Goal: Task Accomplishment & Management: Complete application form

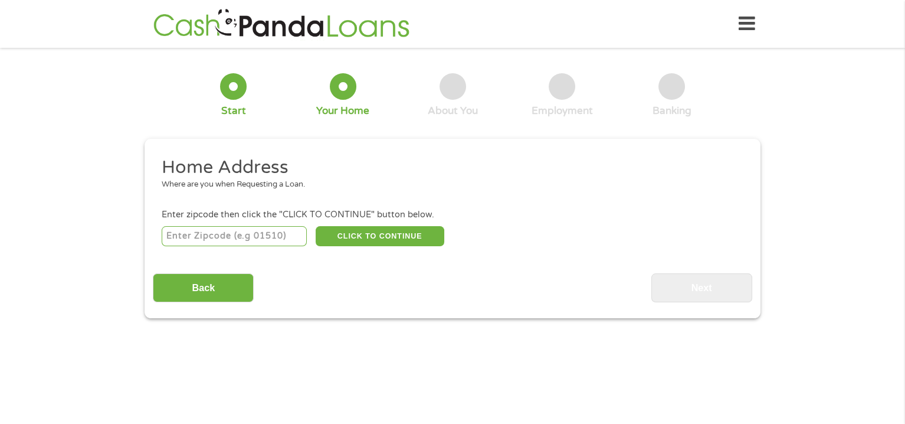
click at [172, 238] on input "number" at bounding box center [235, 236] width 146 height 20
type input "31419"
click at [359, 232] on button "CLICK TO CONTINUE" at bounding box center [380, 236] width 129 height 20
type input "31419"
type input "Savannah"
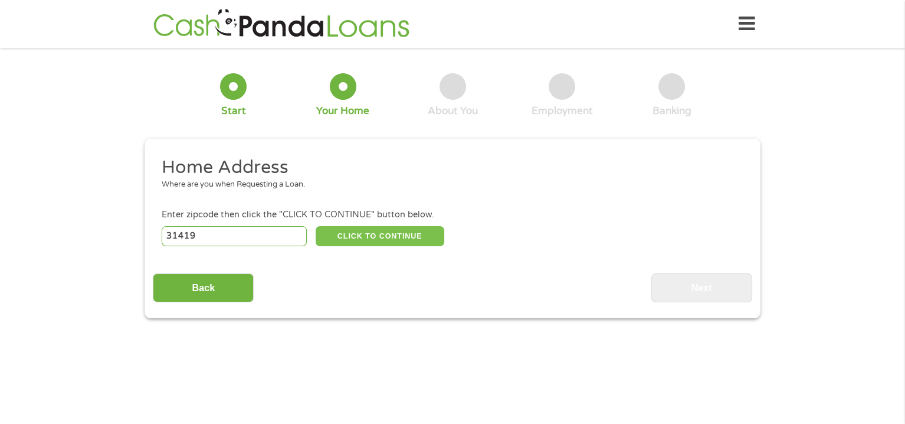
select select "[US_STATE]"
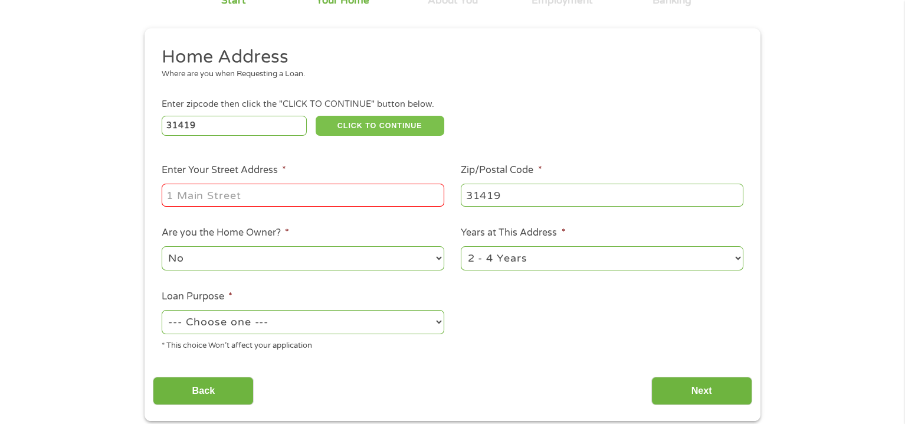
scroll to position [118, 0]
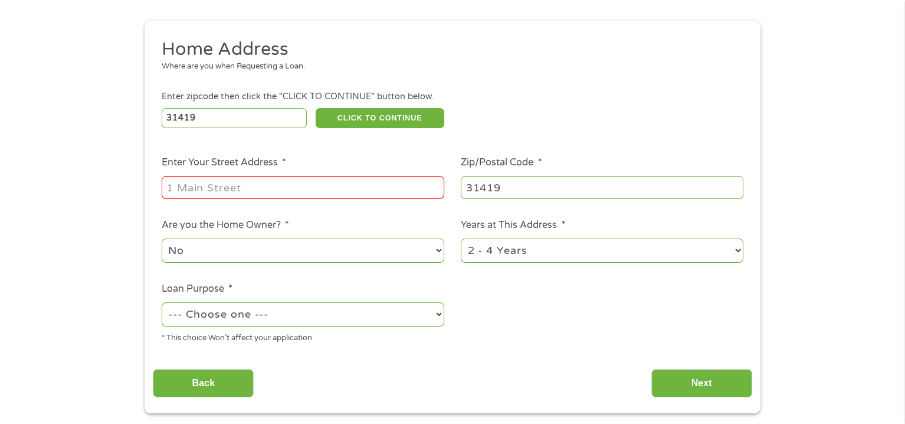
click at [168, 186] on input "Enter Your Street Address *" at bounding box center [303, 187] width 283 height 22
type input "[STREET_ADDRESS]"
click at [437, 249] on select "No Yes" at bounding box center [303, 250] width 283 height 24
click at [438, 314] on select "--- Choose one --- Pay Bills Debt Consolidation Home Improvement Major Purchase…" at bounding box center [303, 314] width 283 height 24
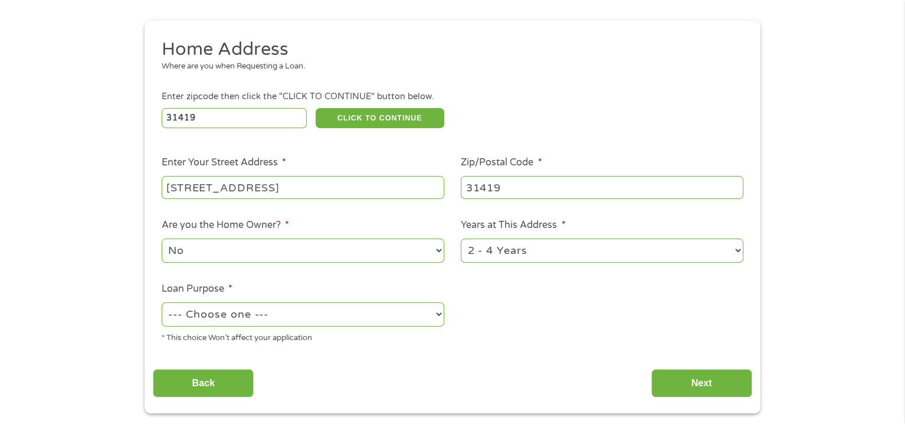
select select "paybills"
click at [162, 303] on select "--- Choose one --- Pay Bills Debt Consolidation Home Improvement Major Purchase…" at bounding box center [303, 314] width 283 height 24
click at [737, 248] on select "1 Year or less 1 - 2 Years 2 - 4 Years Over 4 Years" at bounding box center [602, 250] width 283 height 24
click at [461, 239] on select "1 Year or less 1 - 2 Years 2 - 4 Years Over 4 Years" at bounding box center [602, 250] width 283 height 24
click at [695, 377] on input "Next" at bounding box center [701, 383] width 101 height 29
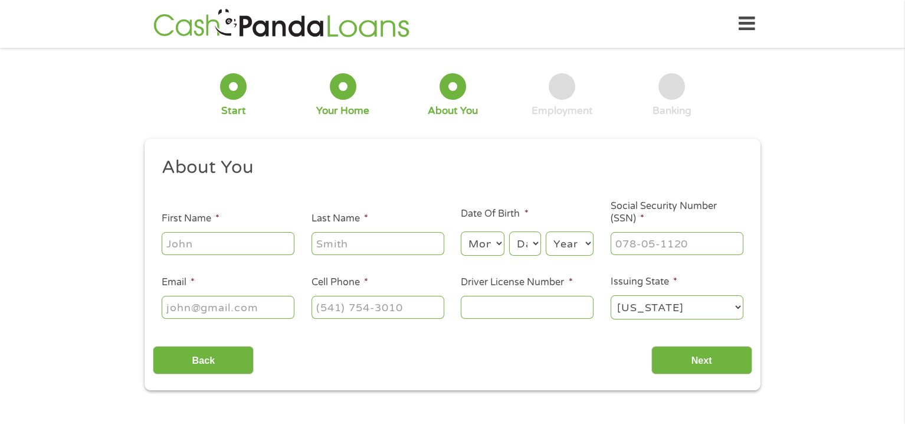
scroll to position [0, 0]
click at [170, 244] on input "First Name *" at bounding box center [228, 243] width 133 height 22
type input "[US_STATE]"
type input "fundell"
click at [518, 239] on select "Day 1 2 3 4 5 6 7 8 9 10 11 12 13 14 15 16 17 18 19 20 21 22 23 24 25 26 27 28 …" at bounding box center [525, 243] width 32 height 24
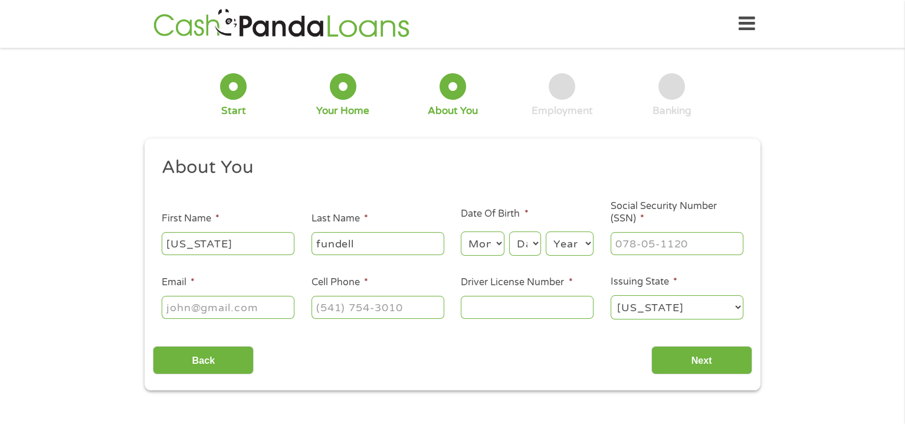
select select "12"
click at [509, 231] on select "Day 1 2 3 4 5 6 7 8 9 10 11 12 13 14 15 16 17 18 19 20 21 22 23 24 25 26 27 28 …" at bounding box center [525, 243] width 32 height 24
click at [586, 242] on select "Year [DATE] 2006 2005 2004 2003 2002 2001 2000 1999 1998 1997 1996 1995 1994 19…" at bounding box center [570, 243] width 48 height 24
select select "1961"
click at [546, 231] on select "Year [DATE] 2006 2005 2004 2003 2002 2001 2000 1999 1998 1997 1996 1995 1994 19…" at bounding box center [570, 243] width 48 height 24
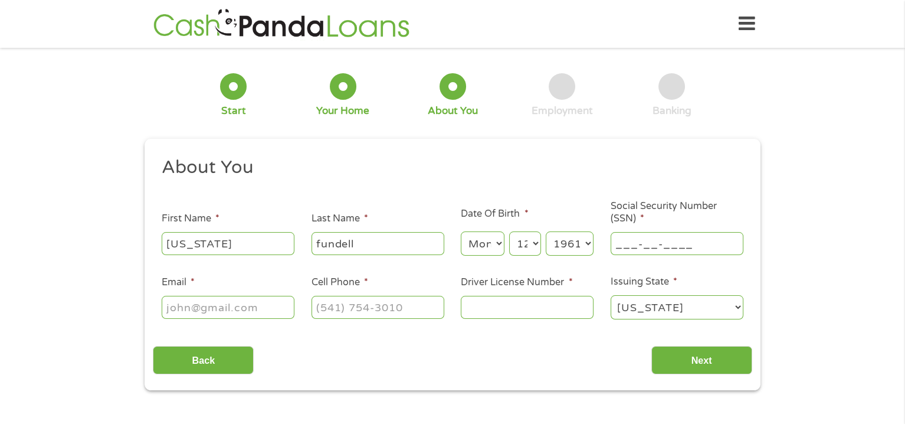
click at [619, 242] on input "___-__-____" at bounding box center [676, 243] width 133 height 22
type input "102-58-0771"
click at [169, 306] on input "Email *" at bounding box center [228, 307] width 133 height 22
type input "[EMAIL_ADDRESS][DOMAIN_NAME]"
type input "[PHONE_NUMBER]"
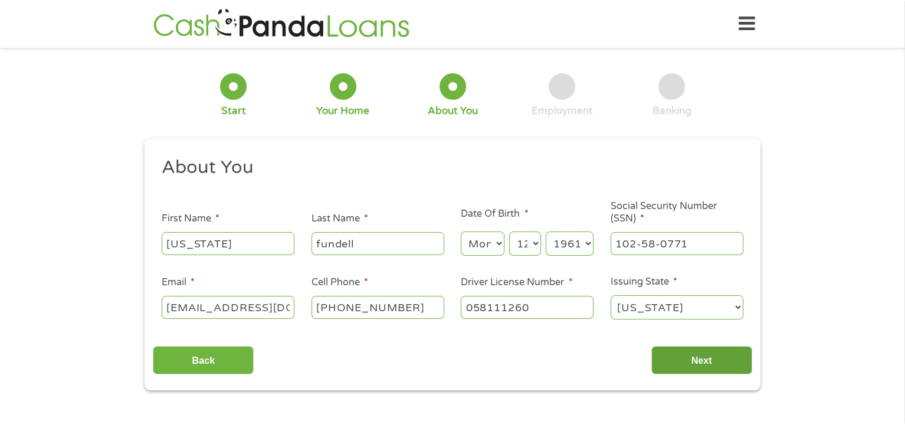
type input "058111260"
click at [690, 353] on input "Next" at bounding box center [701, 360] width 101 height 29
click at [695, 356] on input "Next" at bounding box center [701, 360] width 101 height 29
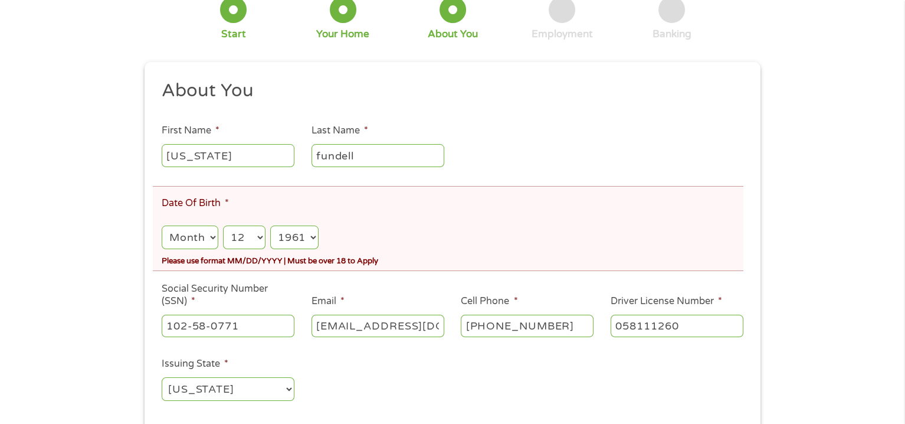
scroll to position [177, 0]
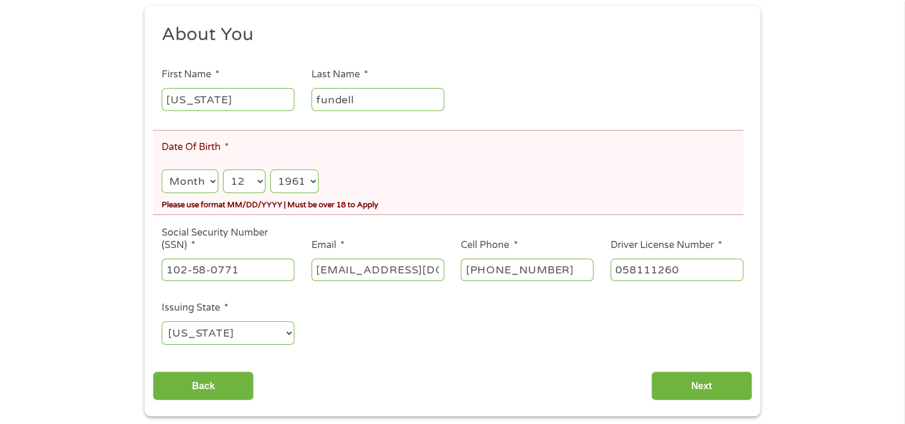
click at [212, 180] on select "Month 1 2 3 4 5 6 7 8 9 10 11 12" at bounding box center [190, 181] width 57 height 24
select select "3"
click at [162, 169] on select "Month 1 2 3 4 5 6 7 8 9 10 11 12" at bounding box center [190, 181] width 57 height 24
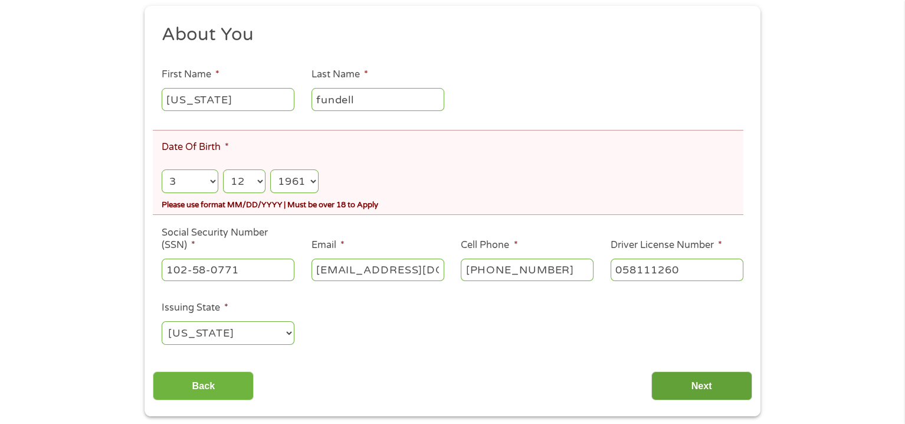
click at [697, 387] on input "Next" at bounding box center [701, 385] width 101 height 29
click at [184, 179] on select "Month 1 2 3 4 5 6 7 8 9 10 11 12" at bounding box center [190, 181] width 57 height 24
click at [447, 370] on div "Back Next" at bounding box center [452, 381] width 599 height 37
click at [212, 179] on select "Month 1 2 3 4 5 6 7 8 9 10 11 12" at bounding box center [190, 181] width 57 height 24
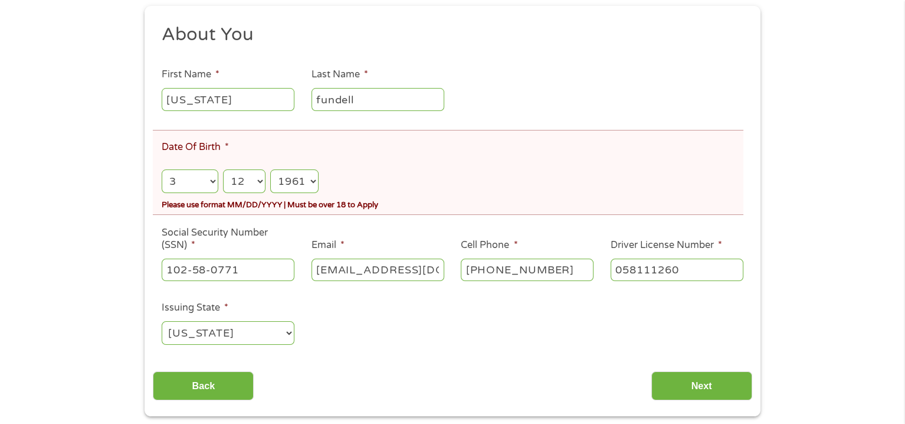
click at [212, 179] on select "Month 1 2 3 4 5 6 7 8 9 10 11 12" at bounding box center [190, 181] width 57 height 24
click at [681, 383] on input "Next" at bounding box center [701, 385] width 101 height 29
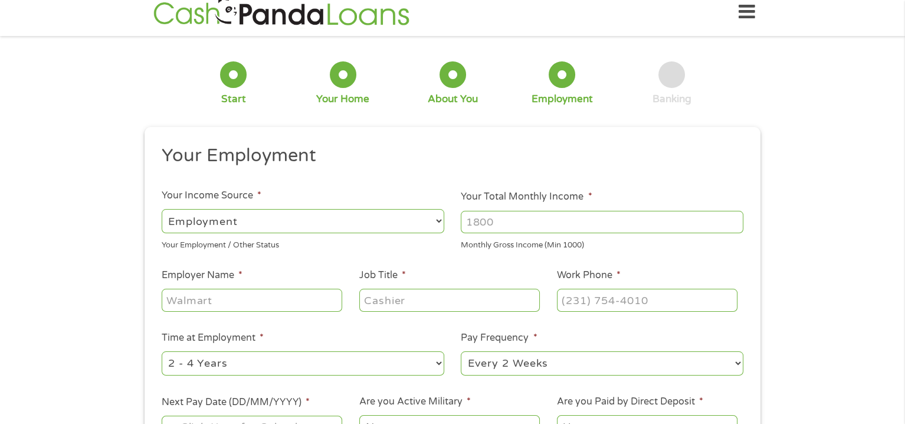
scroll to position [0, 0]
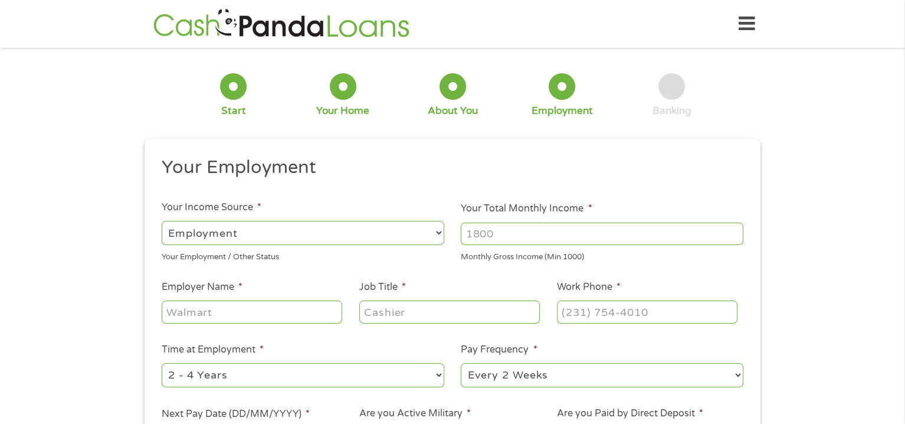
drag, startPoint x: 467, startPoint y: 234, endPoint x: 547, endPoint y: 236, distance: 80.3
click at [533, 235] on input "Your Total Monthly Income *" at bounding box center [602, 233] width 283 height 22
type input "2600"
click at [170, 308] on input "Employer Name *" at bounding box center [252, 311] width 180 height 22
type input "[PERSON_NAME] [PERSON_NAME]"
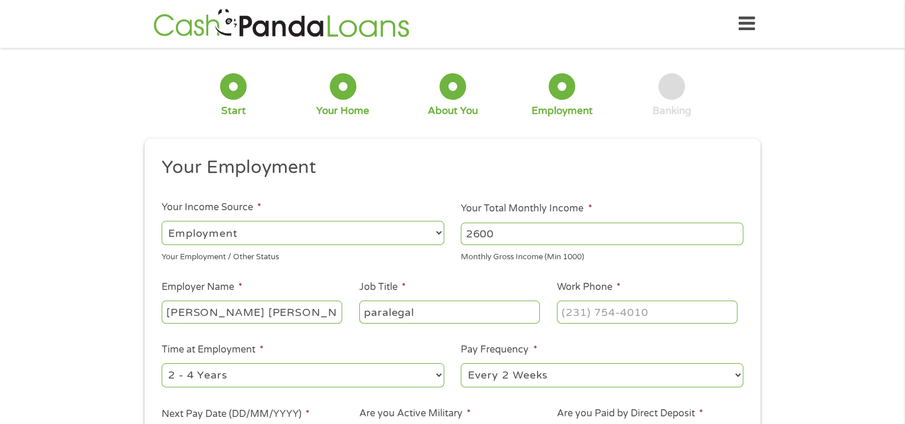
type input "paralegal"
type input "[PHONE_NUMBER]"
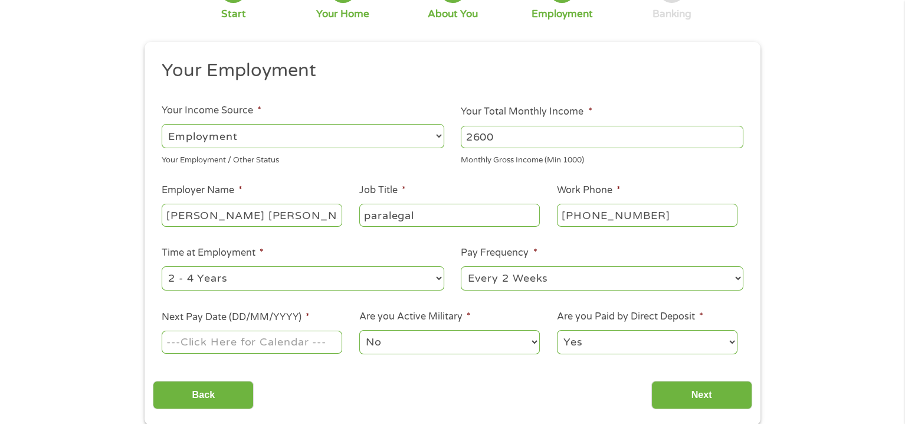
scroll to position [118, 0]
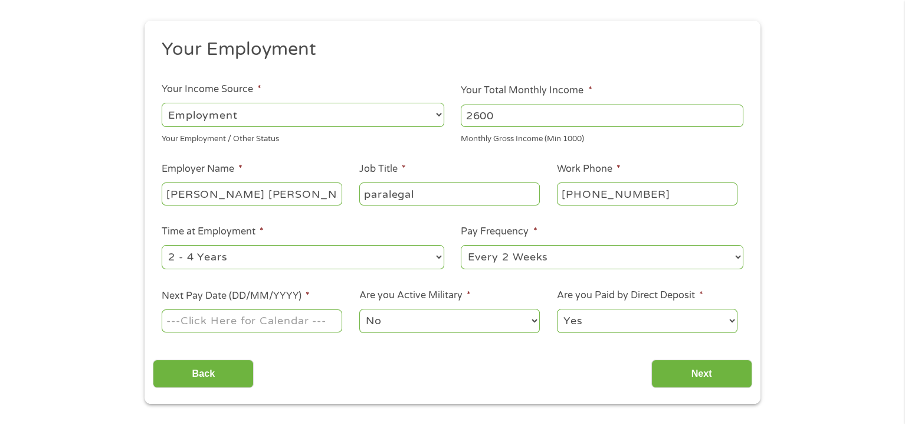
click at [439, 256] on select "--- Choose one --- 1 Year or less 1 - 2 Years 2 - 4 Years Over 4 Years" at bounding box center [303, 257] width 283 height 24
select select "60months"
click at [162, 245] on select "--- Choose one --- 1 Year or less 1 - 2 Years 2 - 4 Years Over 4 Years" at bounding box center [303, 257] width 283 height 24
click at [738, 257] on select "--- Choose one --- Every 2 Weeks Every Week Monthly Semi-Monthly" at bounding box center [602, 257] width 283 height 24
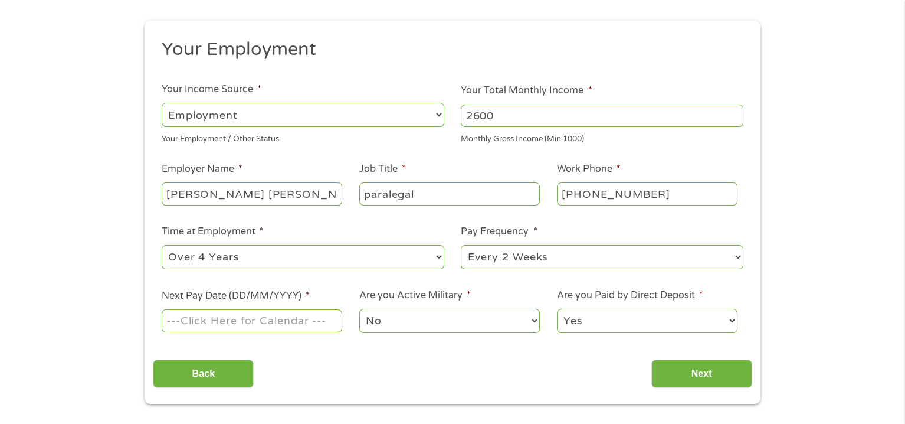
click at [340, 319] on input "Next Pay Date (DD/MM/YYYY) *" at bounding box center [252, 320] width 180 height 22
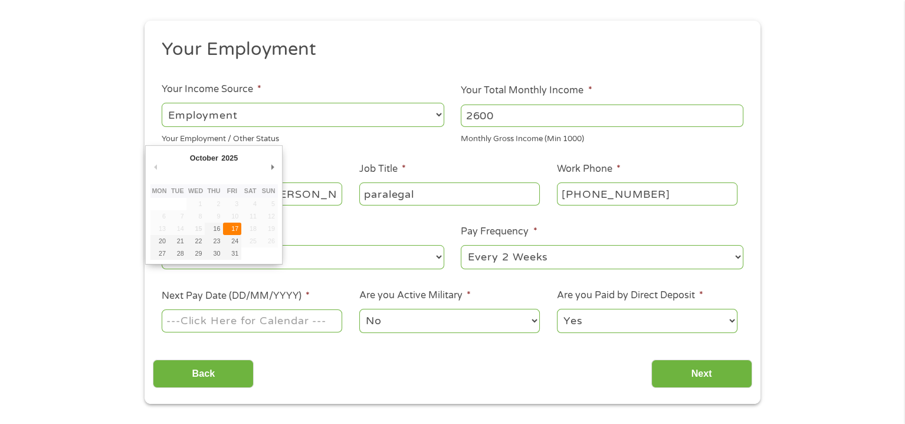
type input "[DATE]"
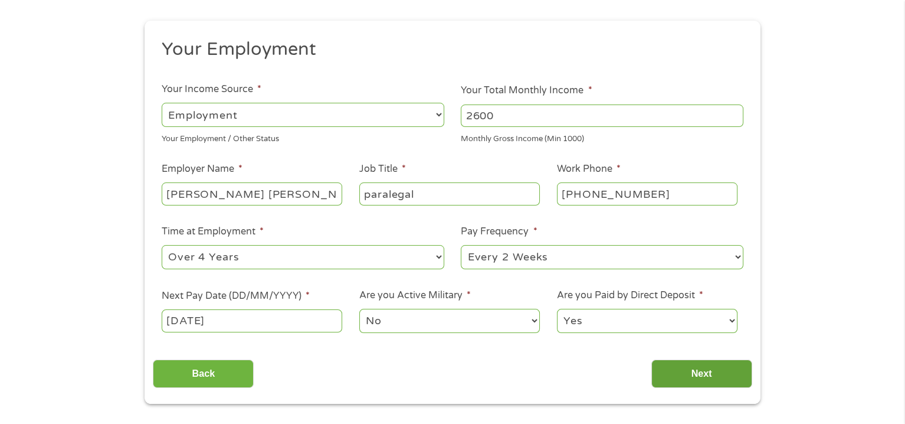
click at [691, 367] on input "Next" at bounding box center [701, 373] width 101 height 29
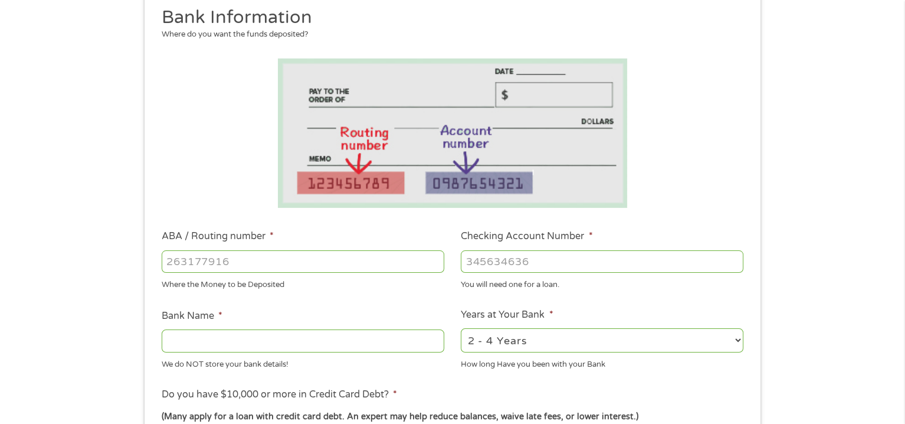
scroll to position [177, 0]
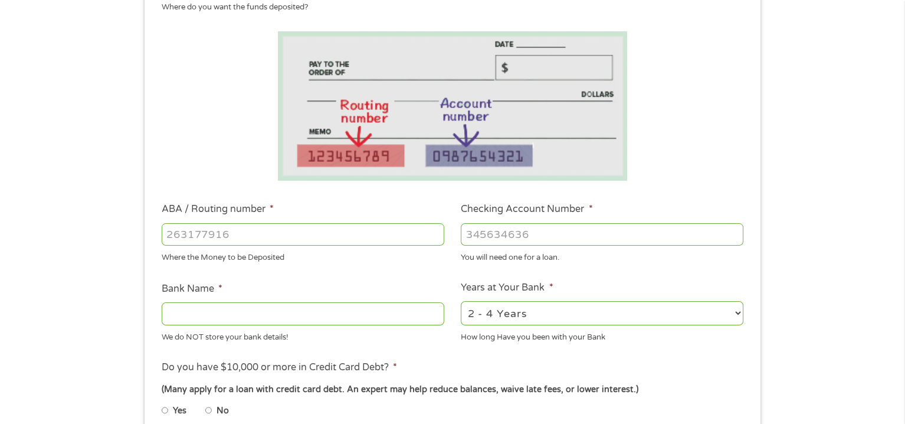
click at [169, 233] on input "ABA / Routing number *" at bounding box center [303, 234] width 283 height 22
type input "082907273"
type input "BANK OF THE OZARKS WCA"
type input "082907273"
click at [472, 235] on input "Checking Account Number *" at bounding box center [602, 234] width 283 height 22
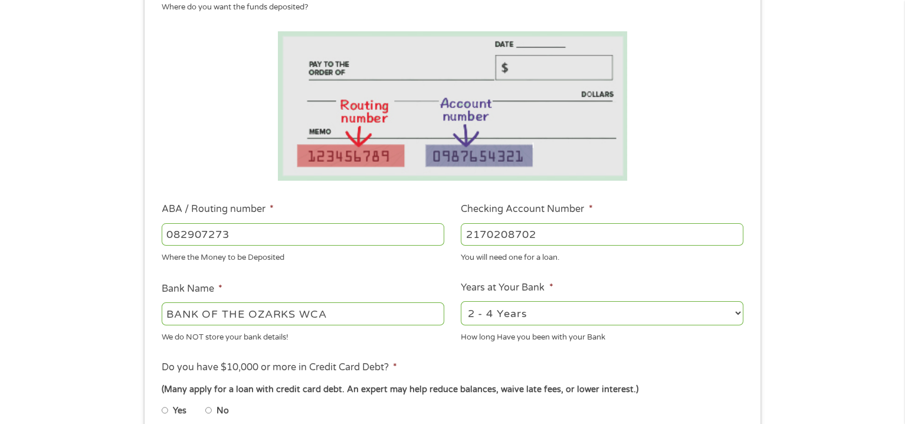
type input "2170208702"
click at [736, 311] on select "2 - 4 Years 6 - 12 Months 1 - 2 Years Over 4 Years" at bounding box center [602, 313] width 283 height 24
select select "60months"
click at [461, 301] on select "2 - 4 Years 6 - 12 Months 1 - 2 Years Over 4 Years" at bounding box center [602, 313] width 283 height 24
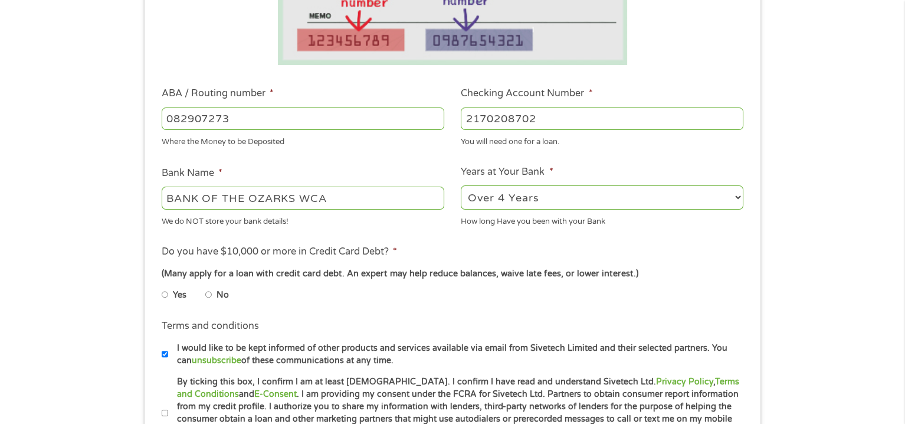
scroll to position [354, 0]
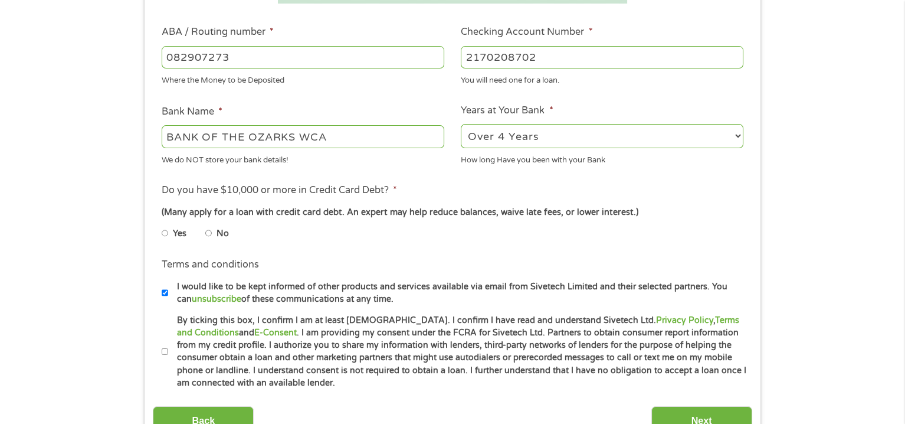
click at [205, 231] on input "No" at bounding box center [208, 233] width 7 height 19
radio input "true"
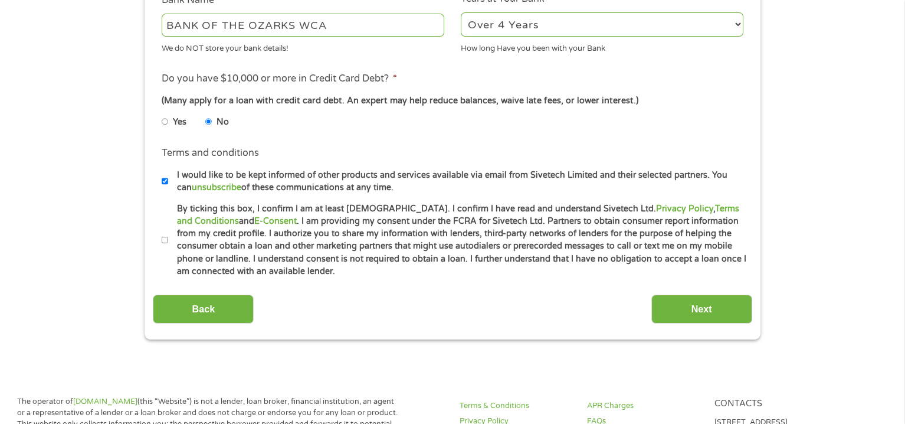
scroll to position [472, 0]
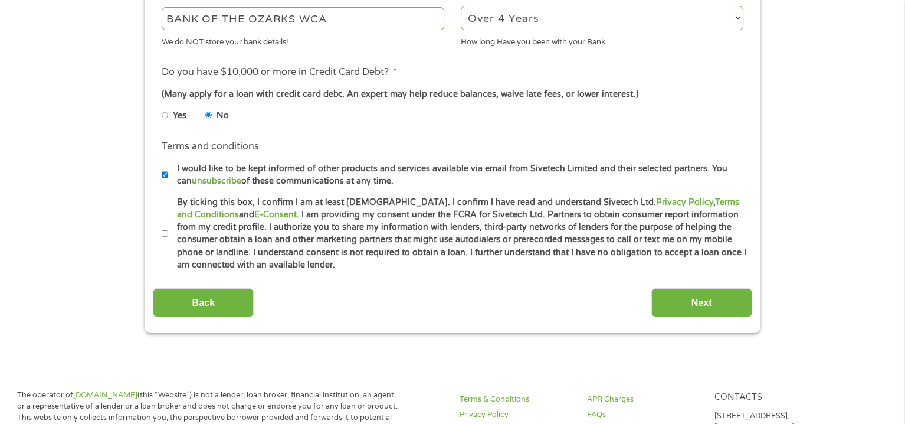
click at [164, 231] on input "By ticking this box, I confirm I am at least [DEMOGRAPHIC_DATA]. I confirm I ha…" at bounding box center [165, 233] width 7 height 19
checkbox input "true"
click at [700, 299] on input "Next" at bounding box center [701, 302] width 101 height 29
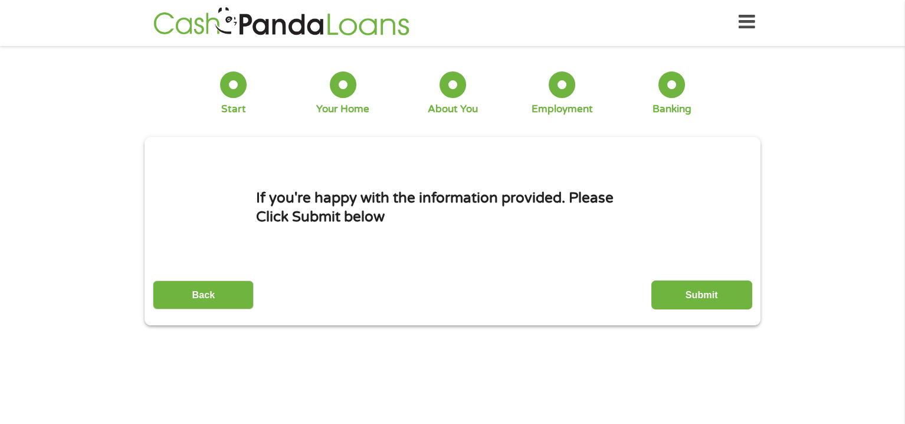
scroll to position [0, 0]
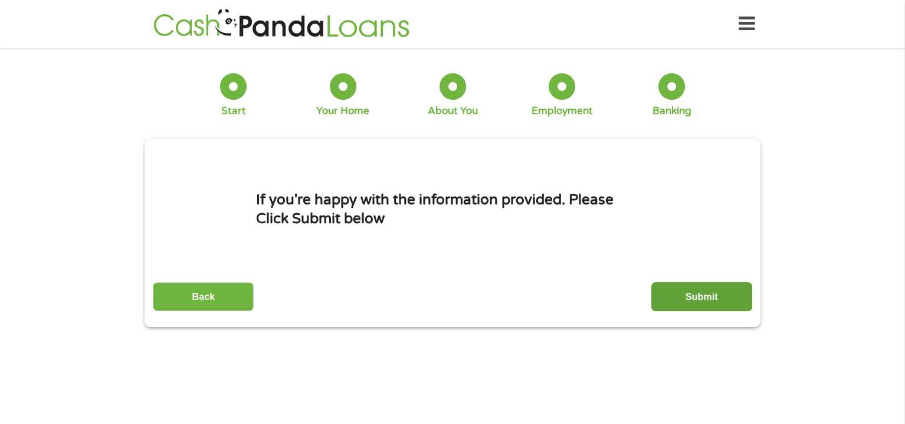
click at [697, 289] on input "Submit" at bounding box center [701, 296] width 101 height 29
